Goal: Task Accomplishment & Management: Complete application form

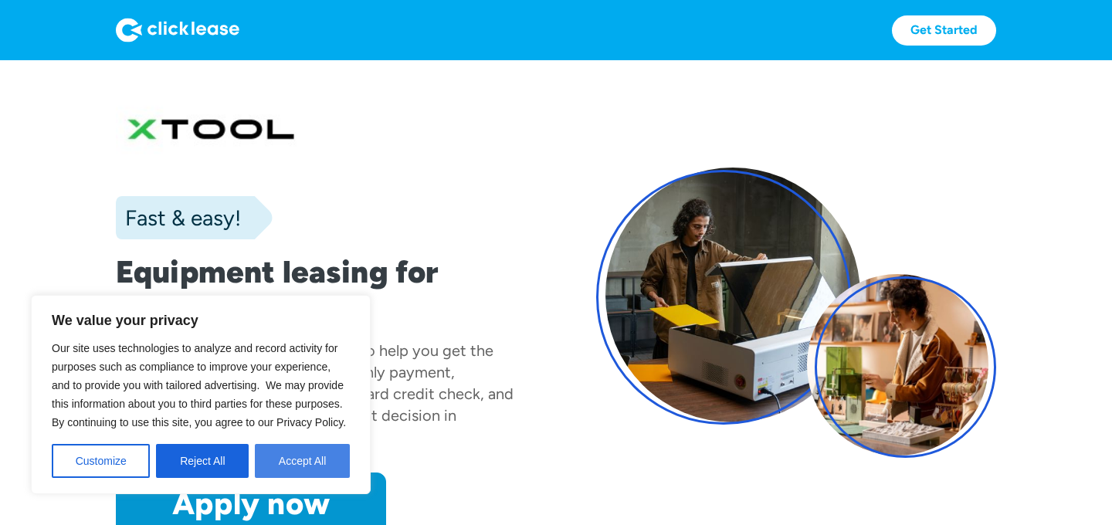
click at [300, 463] on button "Accept All" at bounding box center [302, 461] width 95 height 34
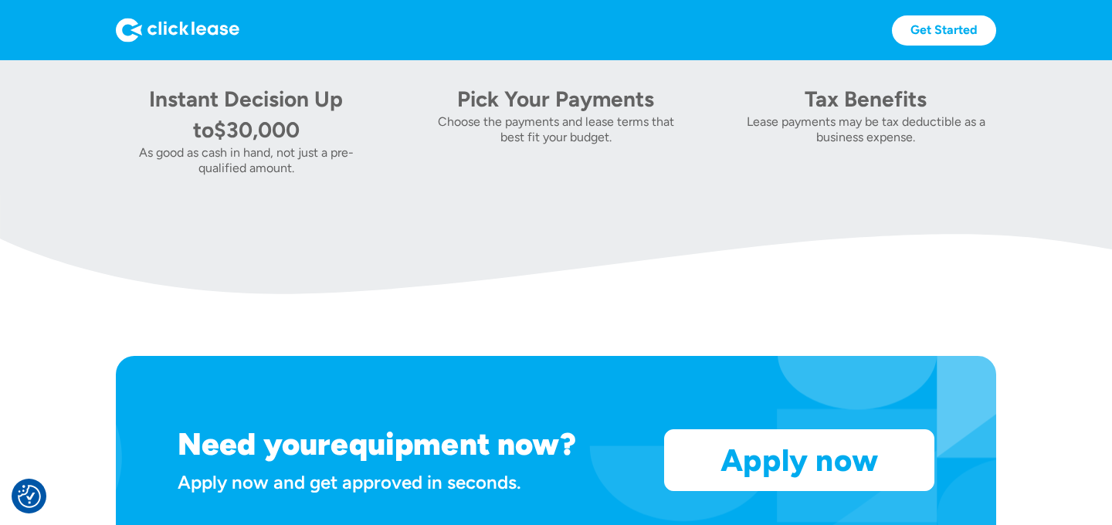
scroll to position [1012, 0]
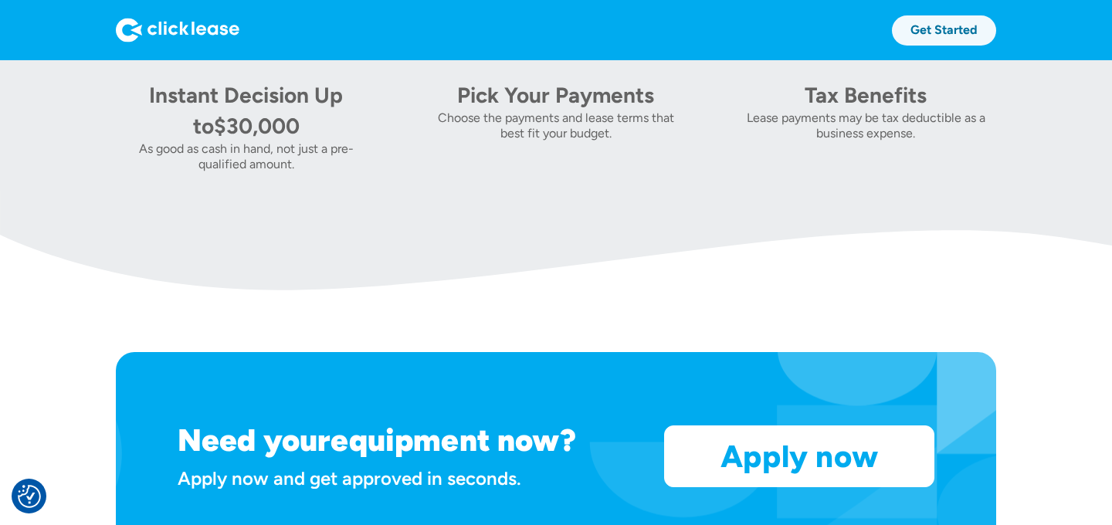
click at [955, 31] on link "Get Started" at bounding box center [944, 30] width 104 height 30
